Goal: Information Seeking & Learning: Learn about a topic

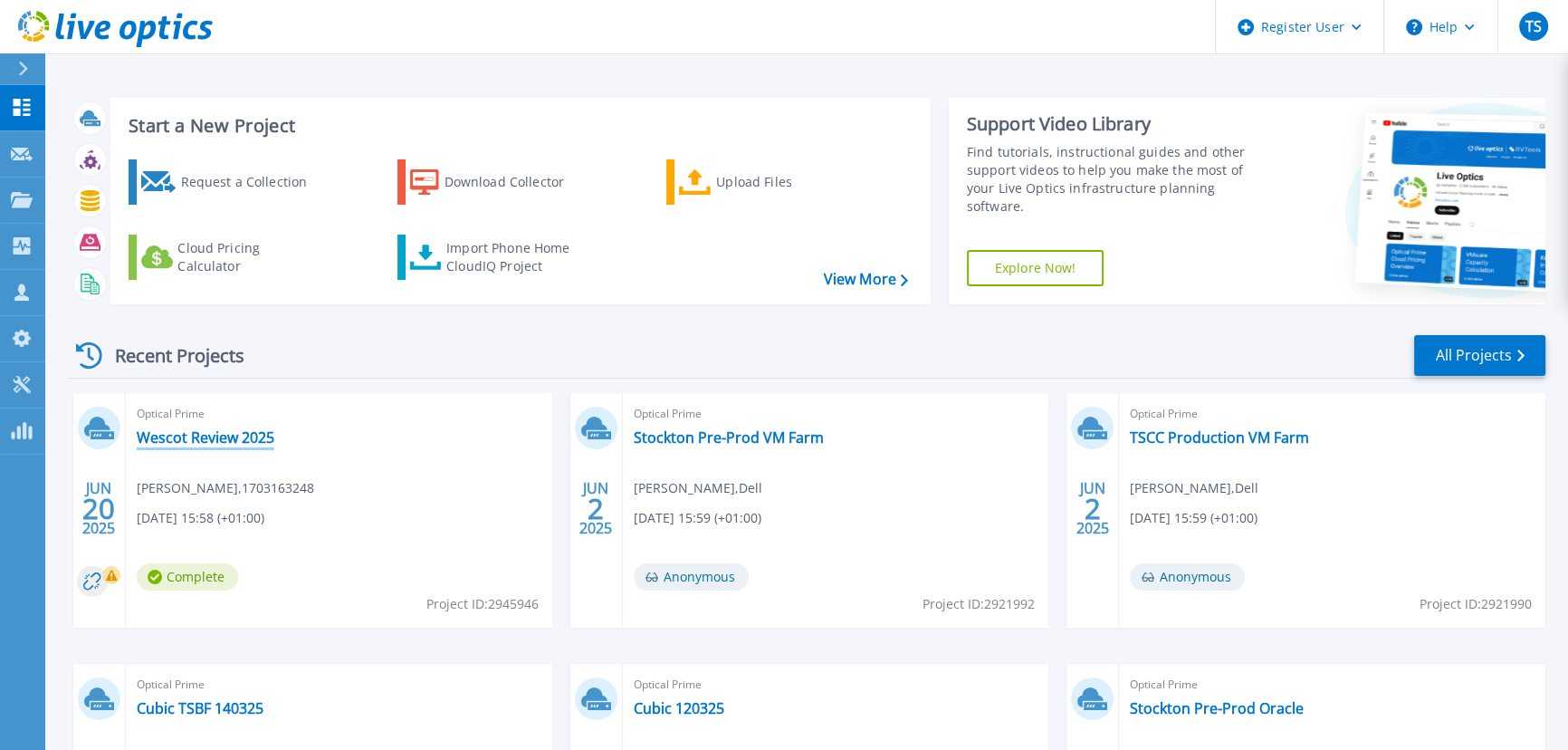
click at [210, 428] on link "Wescot Review 2025" at bounding box center [206, 437] width 138 height 18
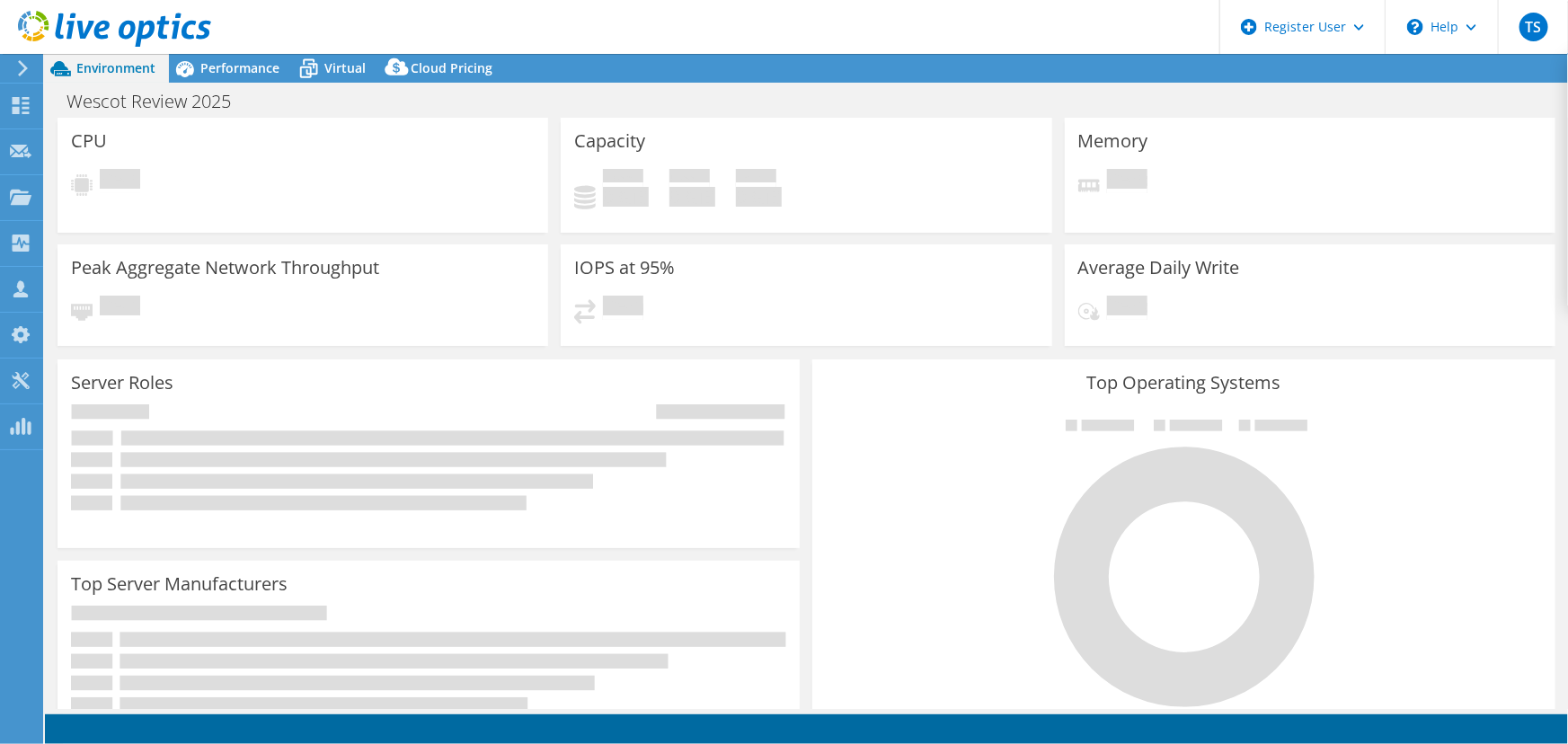
select select "EULondon"
select select "USD"
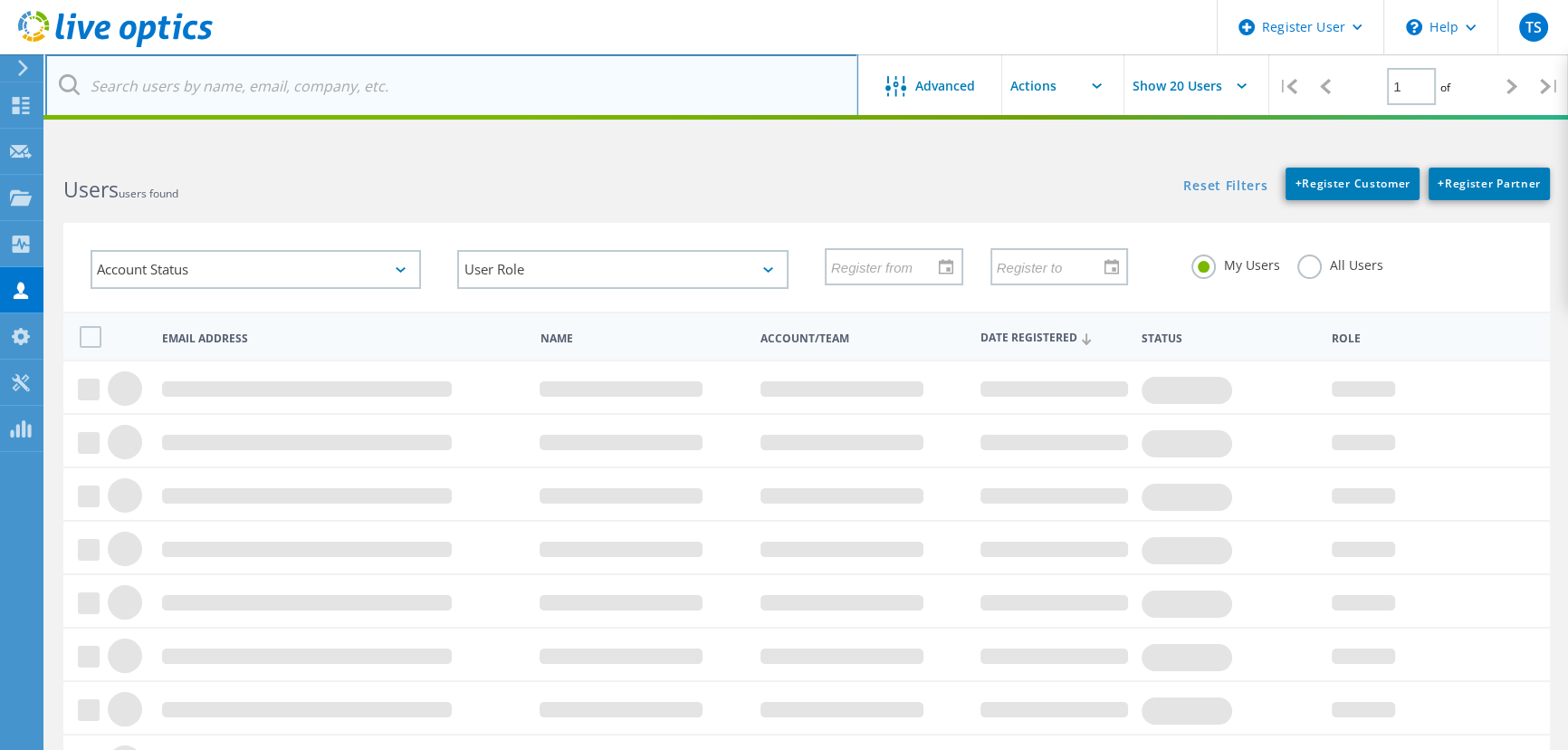
click at [317, 84] on input "text" at bounding box center [452, 86] width 813 height 63
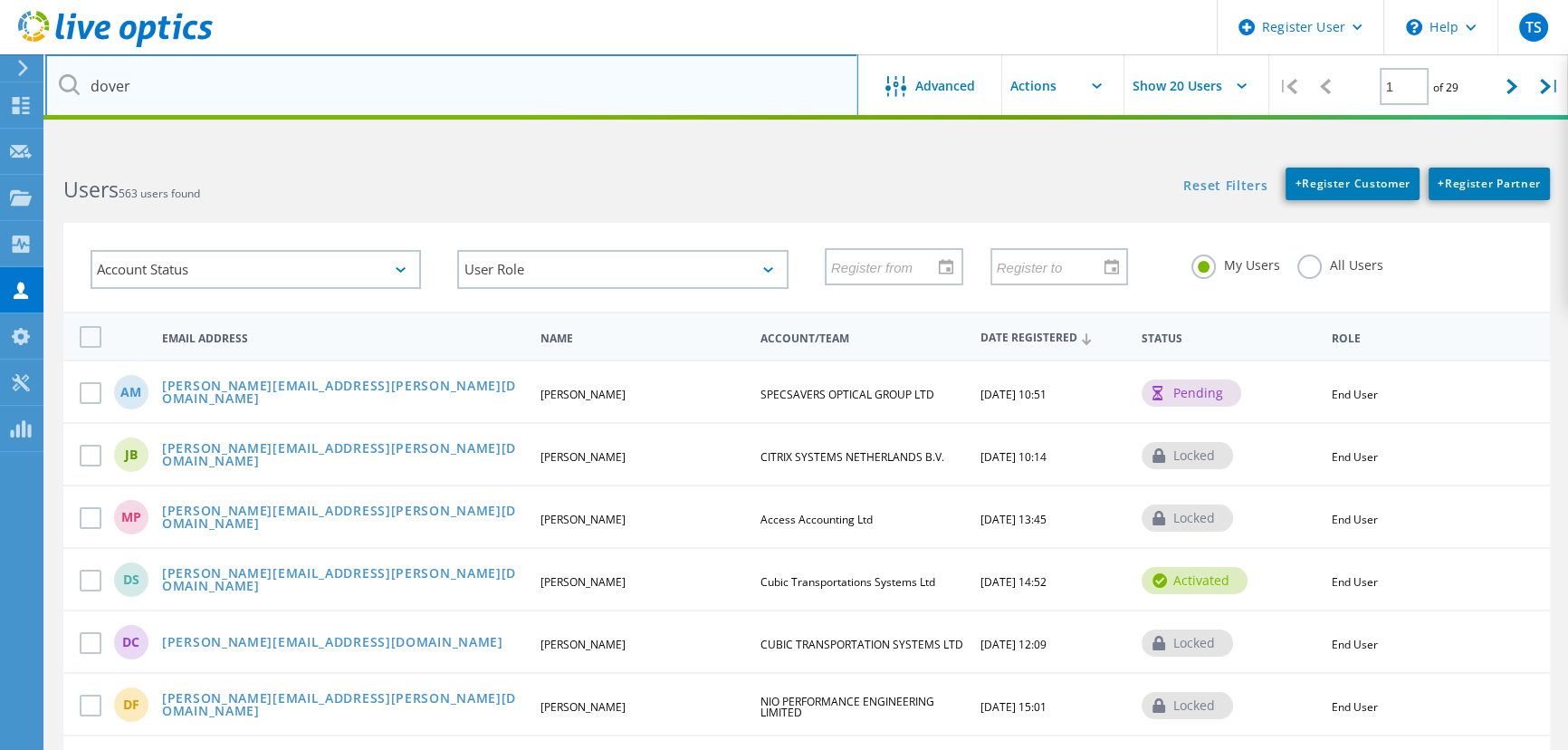
type input "dover"
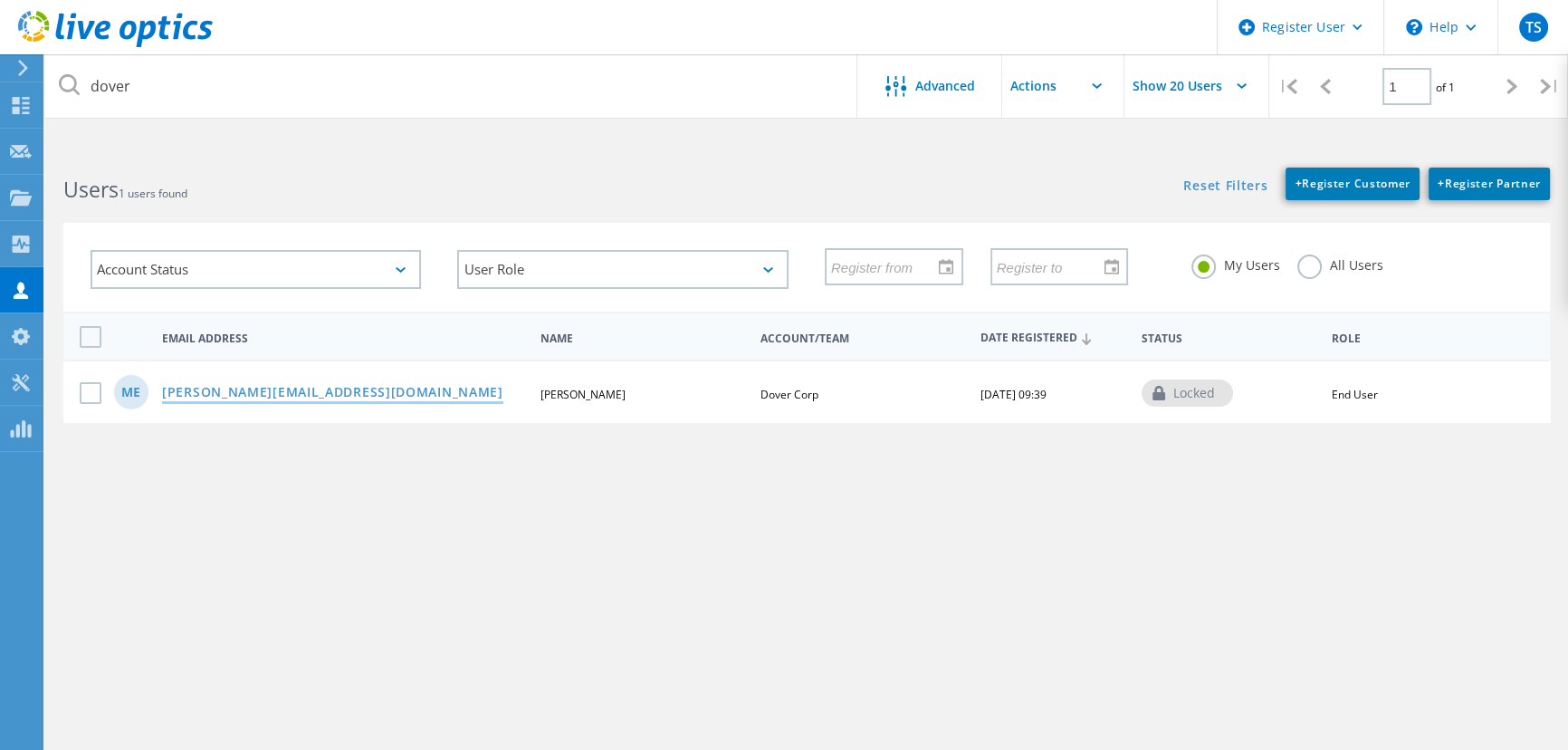
click at [272, 393] on link "matz.edelholt@doverfs.com" at bounding box center [333, 393] width 341 height 15
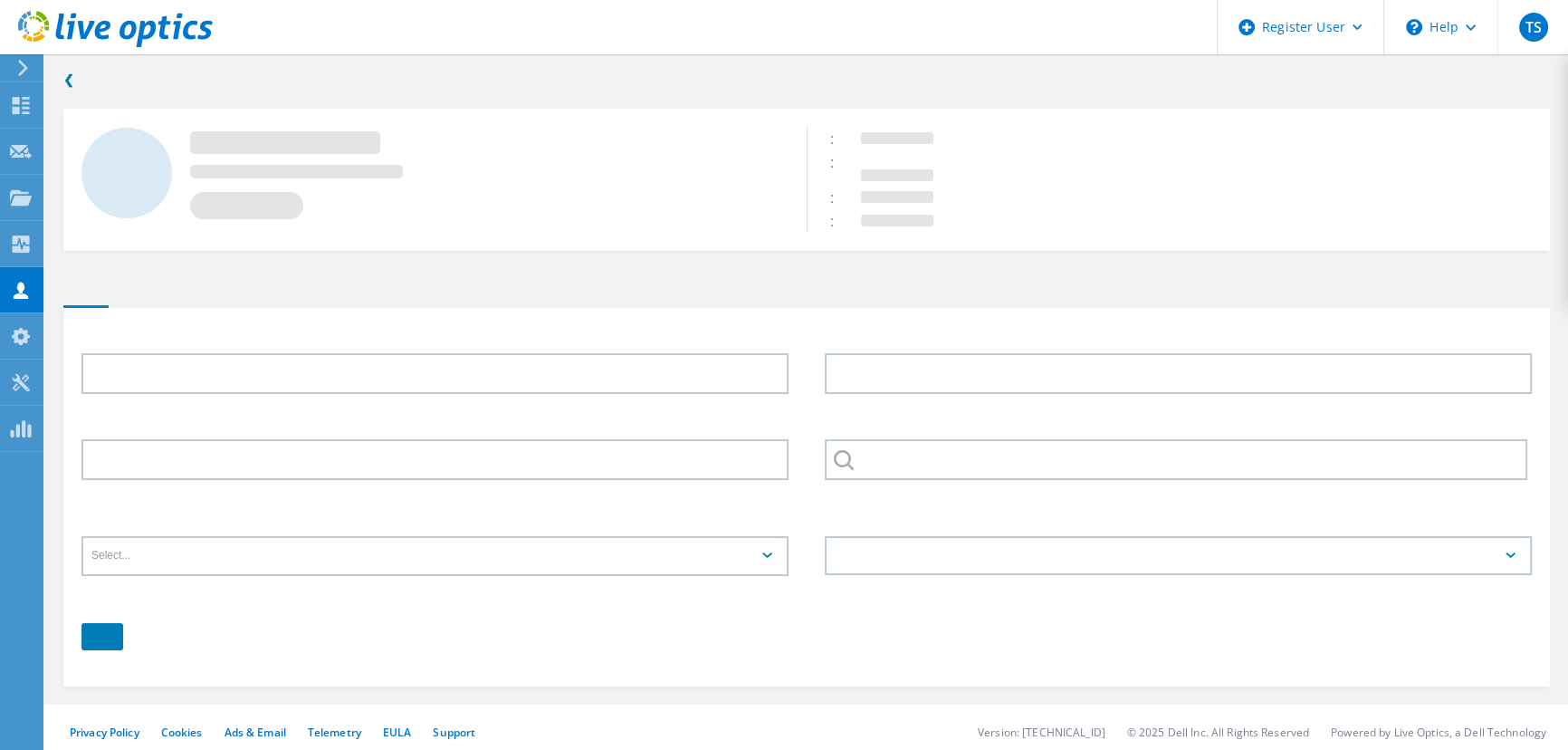
type input "MATZ"
type input "EDELHOLT"
type input "Dover Corp"
type input "English"
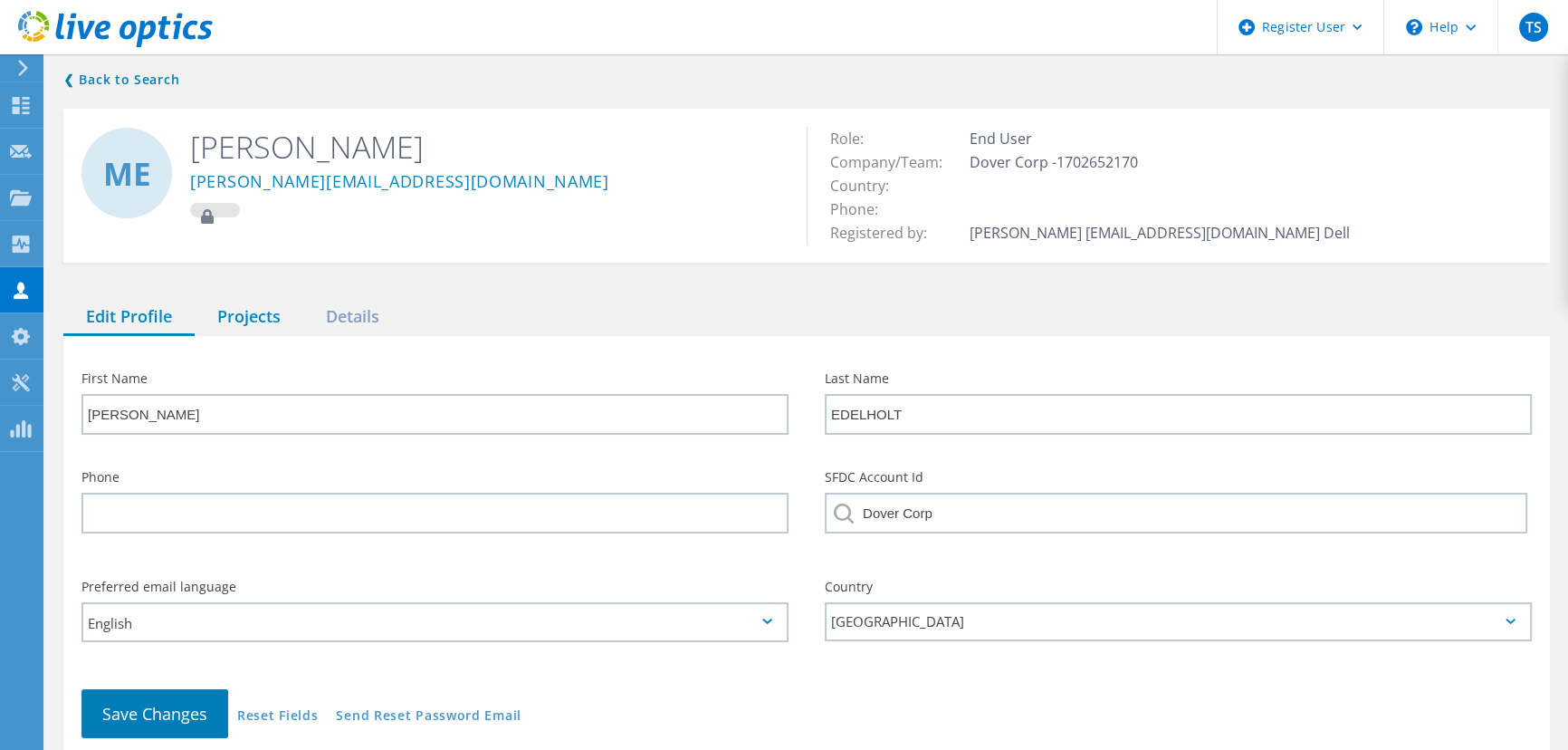
click at [238, 311] on div "Projects" at bounding box center [249, 317] width 109 height 37
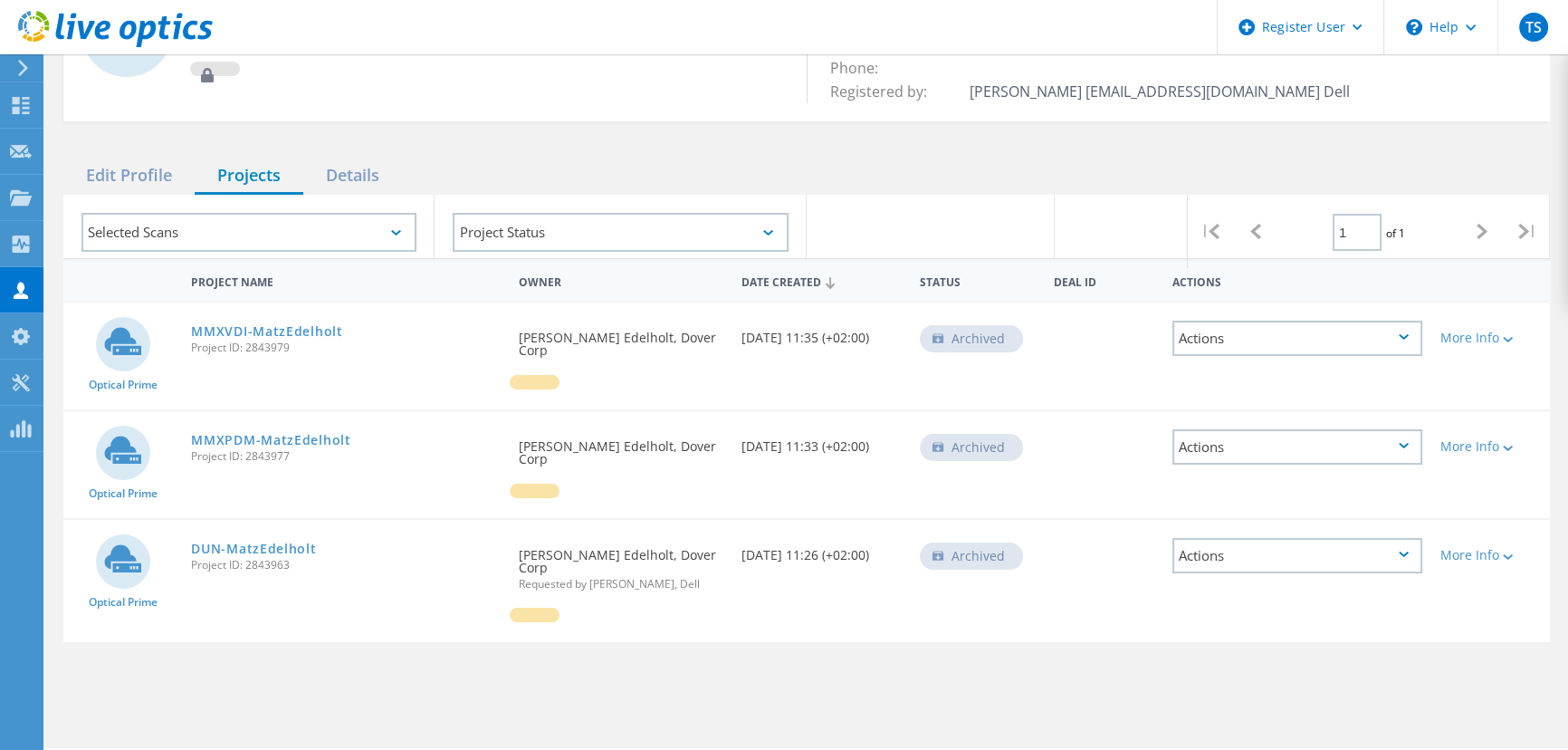
scroll to position [164, 0]
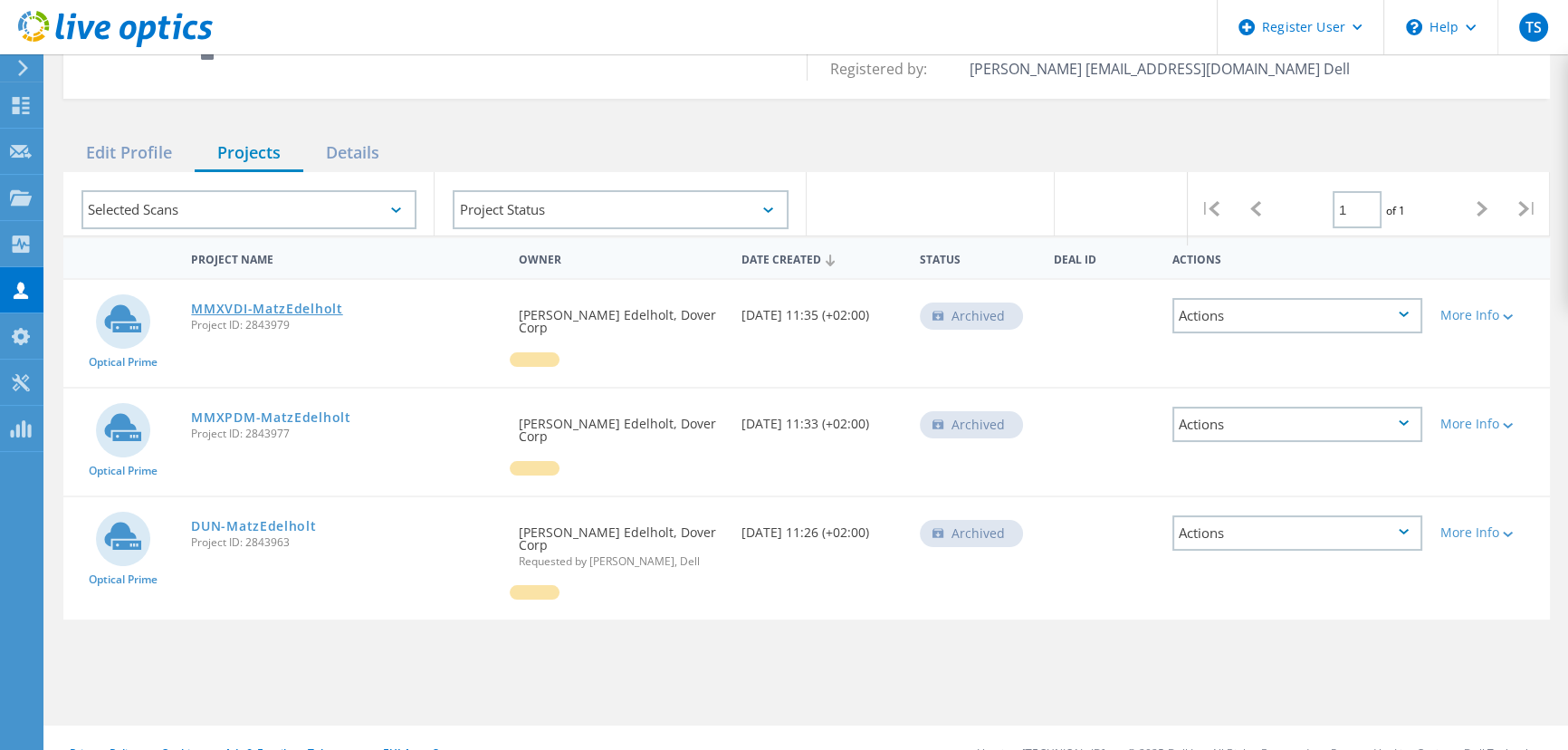
click at [250, 302] on link "MMXVDI-MatzEdelholt" at bounding box center [267, 308] width 151 height 13
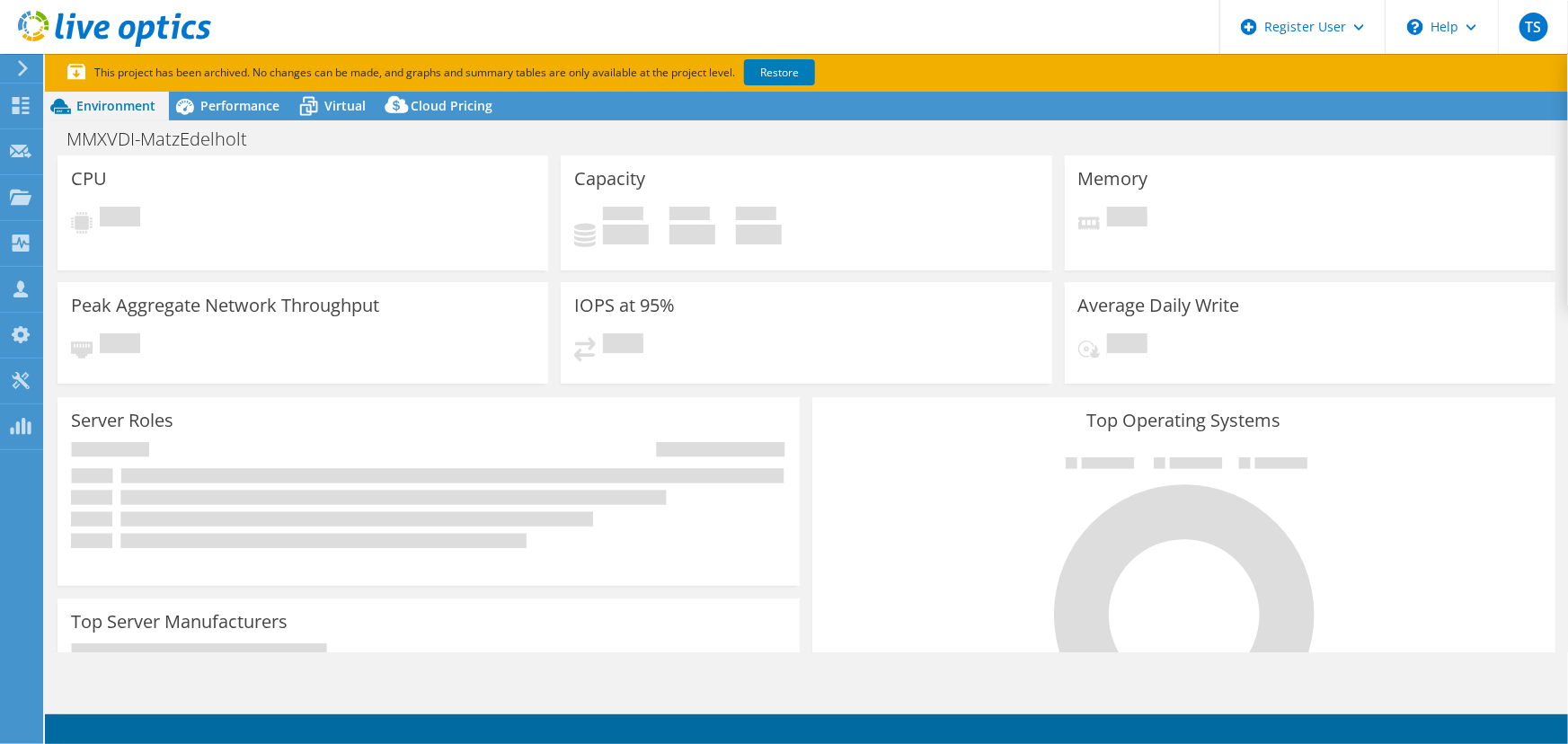
select select "USD"
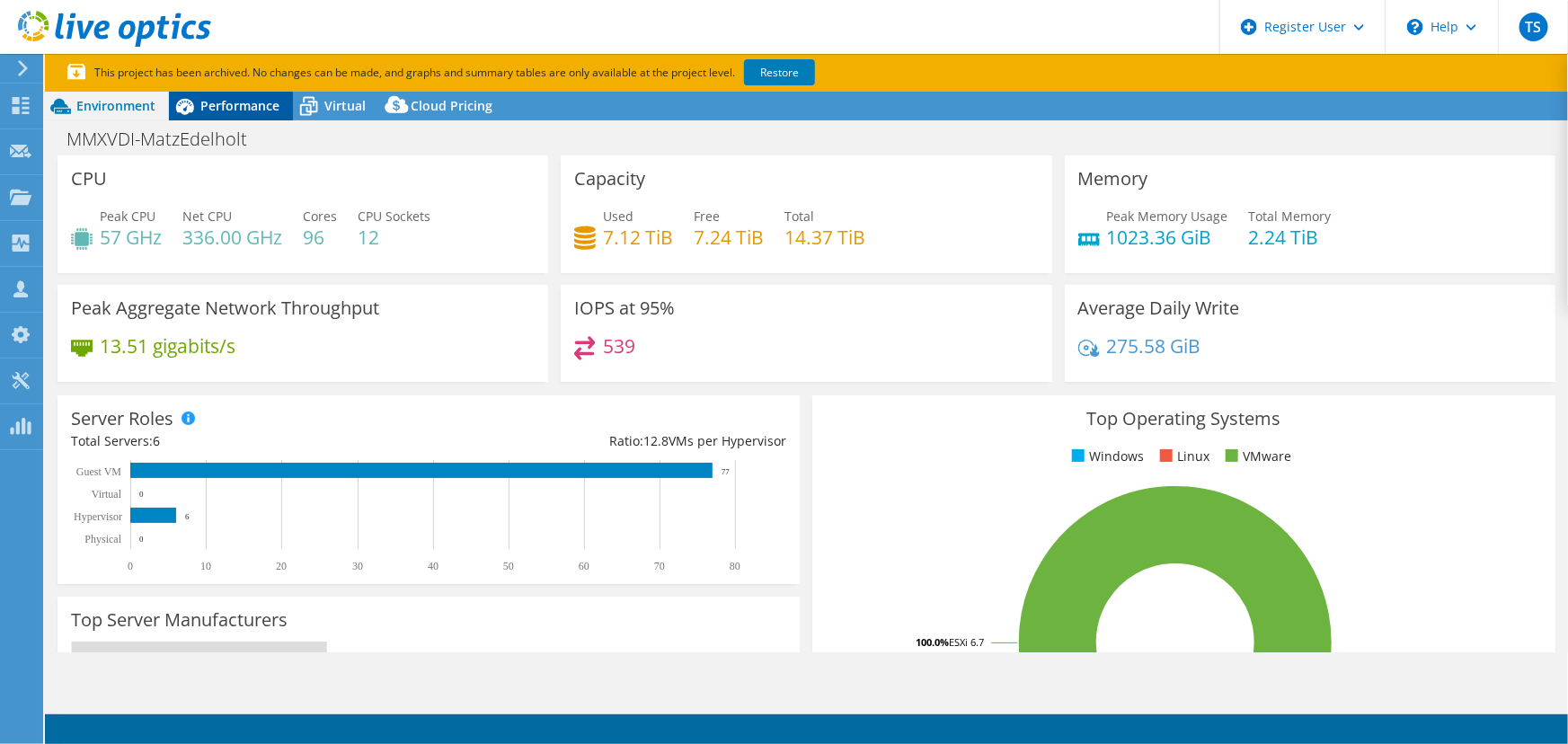
click at [255, 103] on span "Performance" at bounding box center [240, 105] width 79 height 17
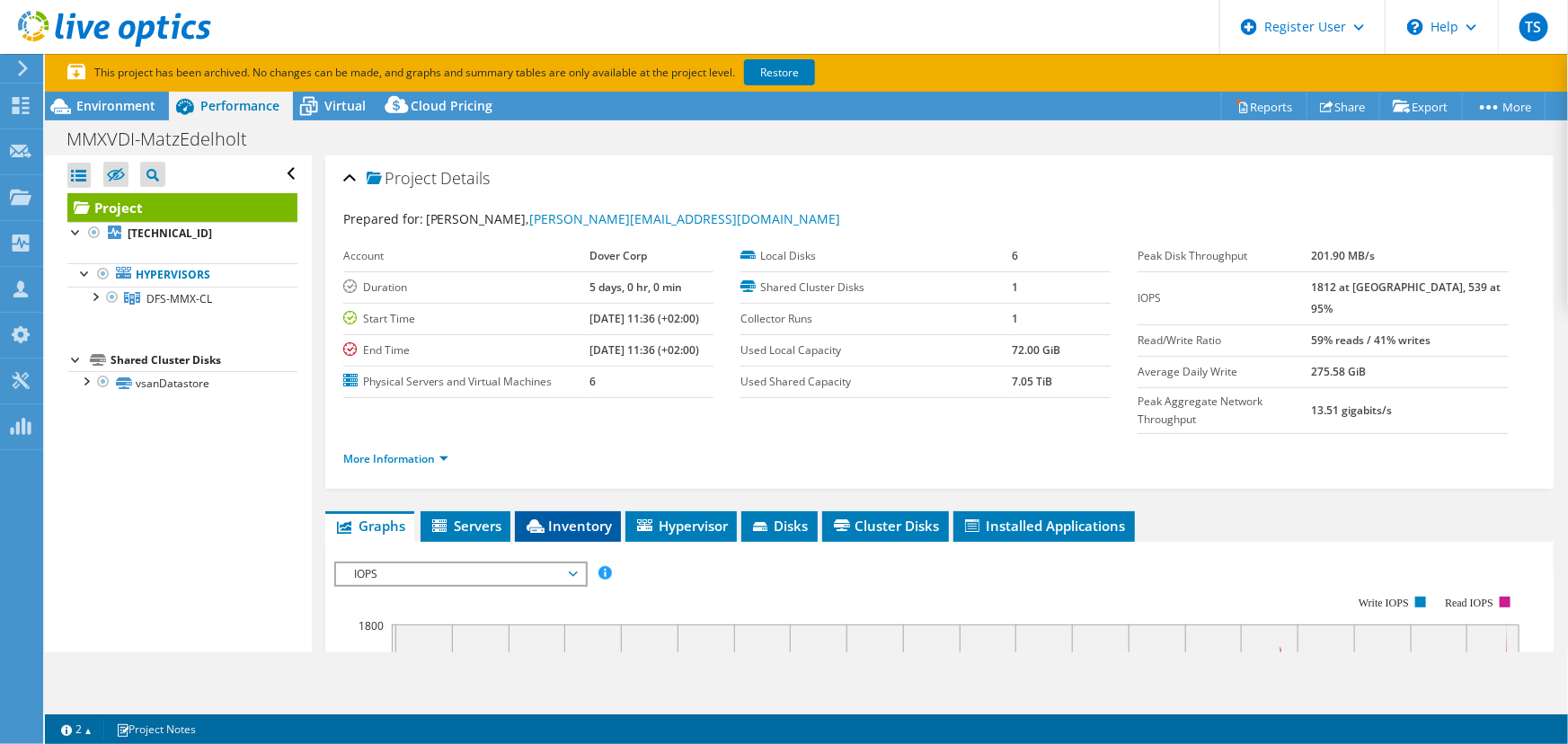
click at [578, 516] on span "Inventory" at bounding box center [568, 525] width 88 height 18
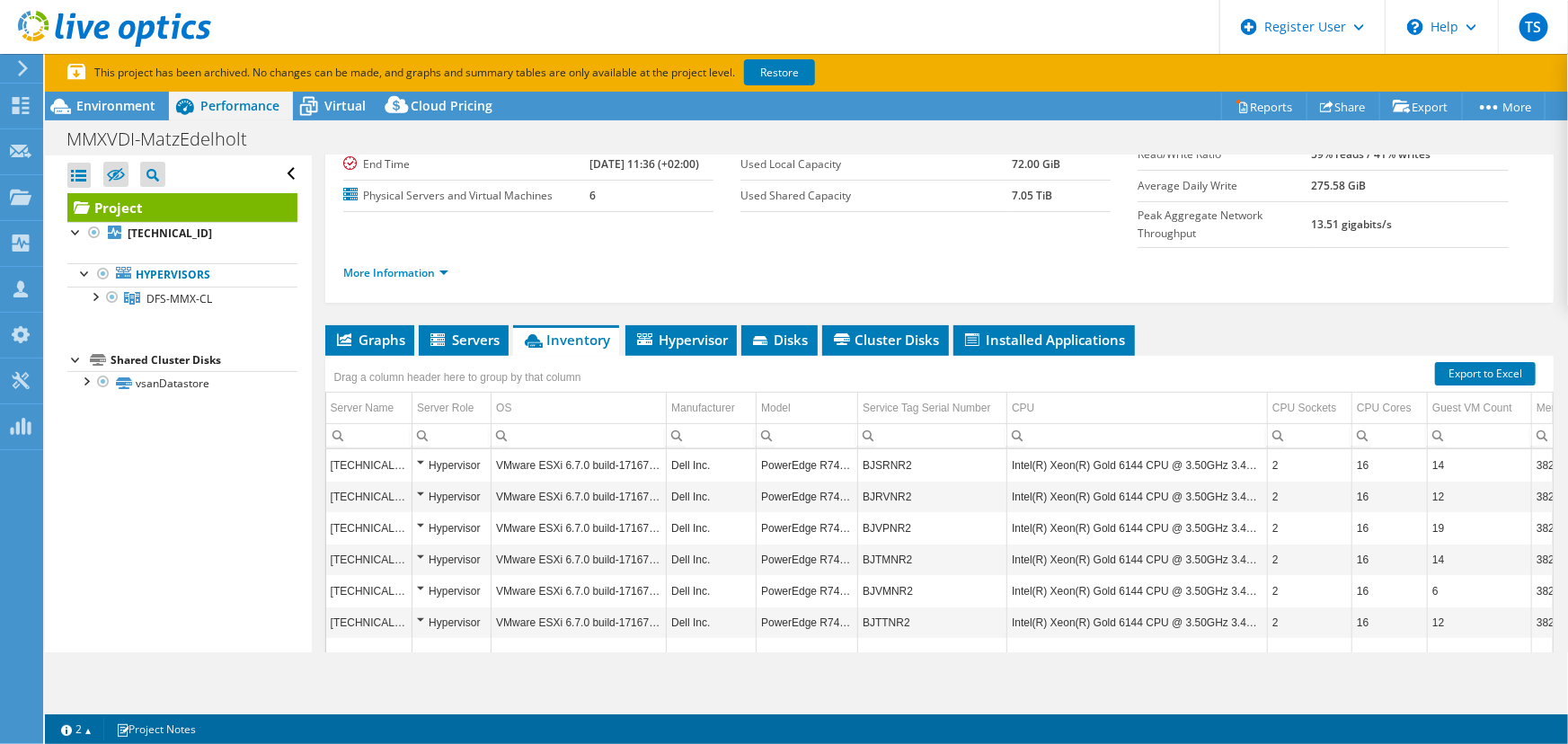
scroll to position [245, 0]
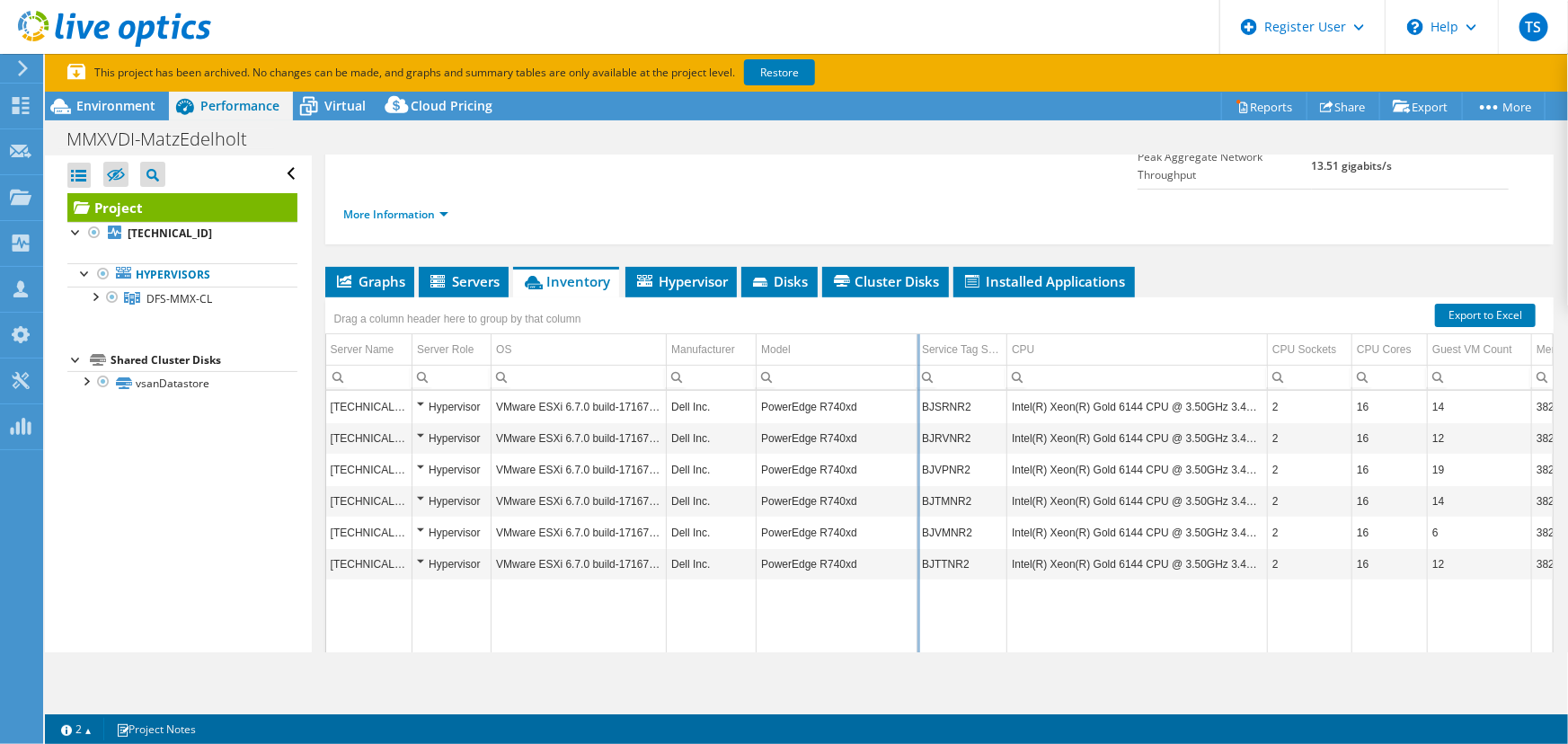
drag, startPoint x: 858, startPoint y: 308, endPoint x: 917, endPoint y: 319, distance: 60.0
click at [917, 319] on div "Drag a column header here to group by that column Server Name Server Role OS Ma…" at bounding box center [939, 488] width 1229 height 381
